Goal: Task Accomplishment & Management: Manage account settings

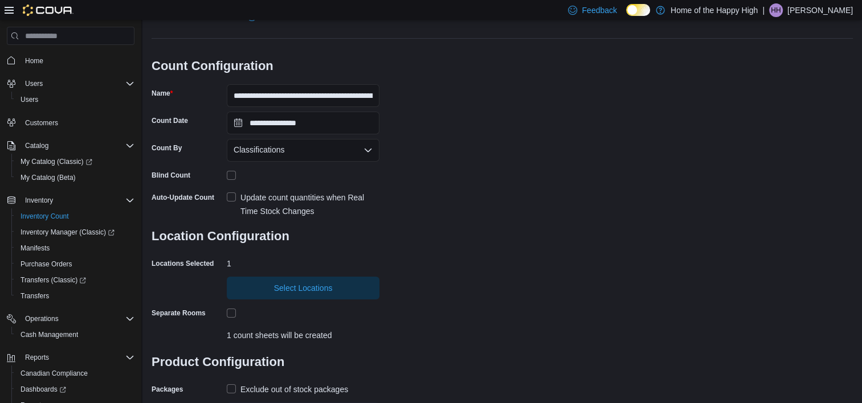
scroll to position [22, 0]
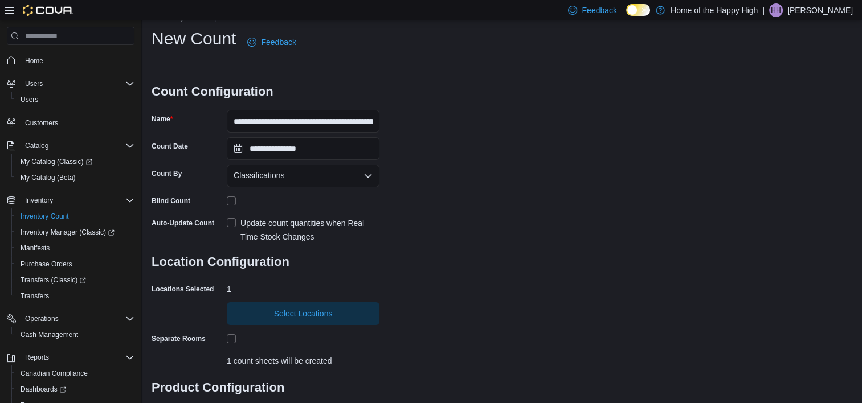
click at [783, 11] on div "HH" at bounding box center [776, 10] width 14 height 14
click at [777, 112] on span "Sign Out" at bounding box center [779, 108] width 31 height 11
